Goal: Transaction & Acquisition: Book appointment/travel/reservation

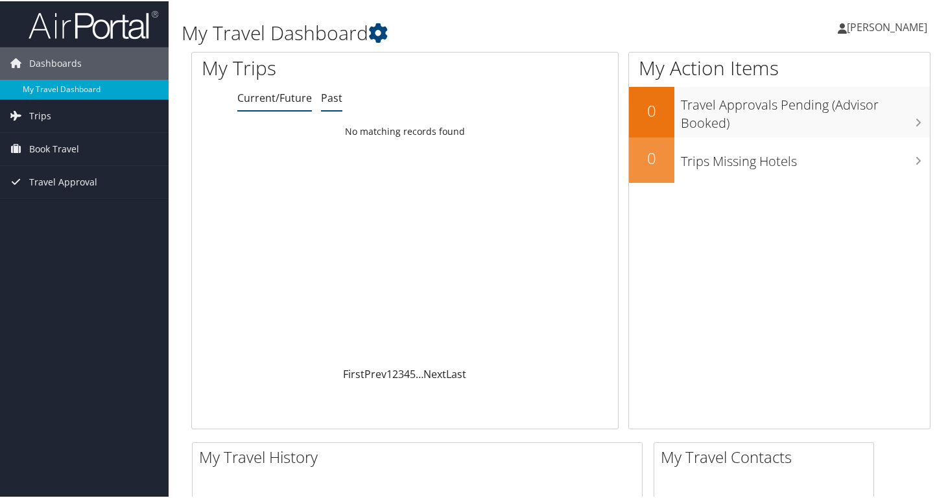
click at [333, 94] on link "Past" at bounding box center [331, 96] width 21 height 14
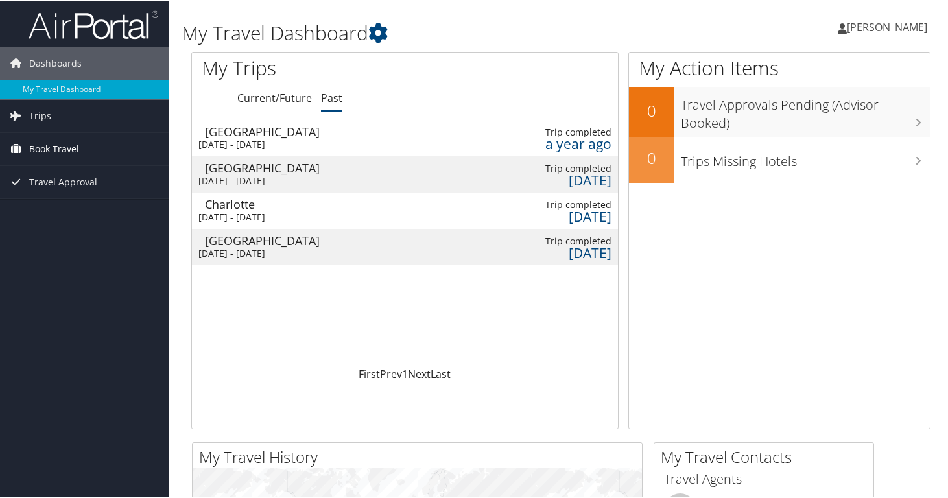
click at [70, 152] on span "Book Travel" at bounding box center [54, 148] width 50 height 32
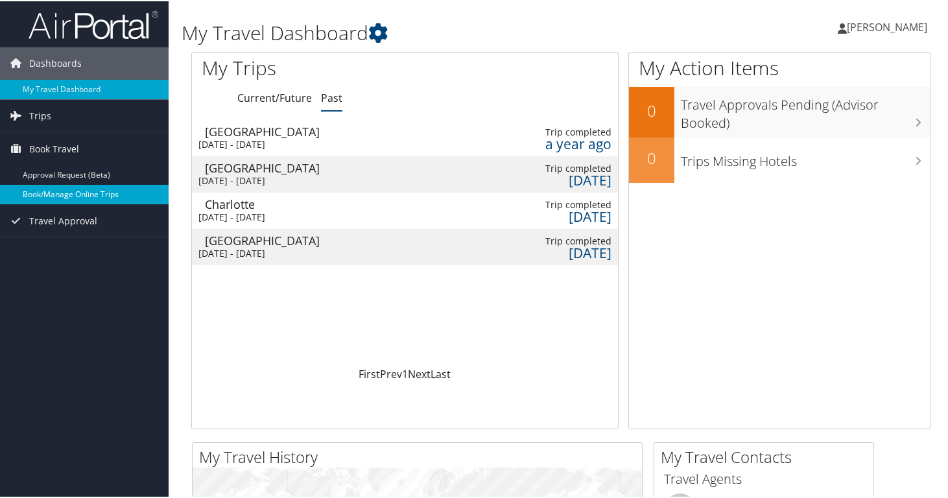
click at [56, 191] on link "Book/Manage Online Trips" at bounding box center [84, 193] width 169 height 19
